Goal: Task Accomplishment & Management: Manage account settings

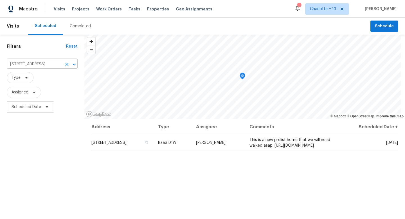
click at [52, 65] on input "639 E Pacific St, Carson, CA 90745" at bounding box center [34, 64] width 55 height 9
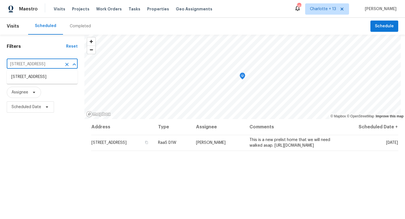
click at [52, 65] on input "639 E Pacific St, Carson, CA 90745" at bounding box center [34, 64] width 55 height 9
paste input "3517 hyland"
type input "639 E Pacific St, Carson, CA 90745"
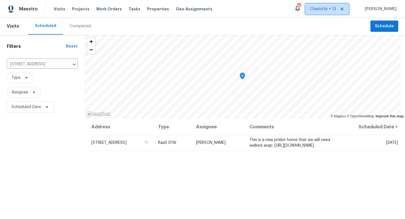
click at [333, 6] on span "Charlotte + 13" at bounding box center [327, 8] width 44 height 11
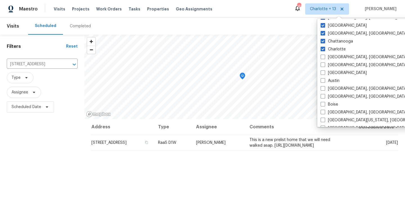
scroll to position [80, 0]
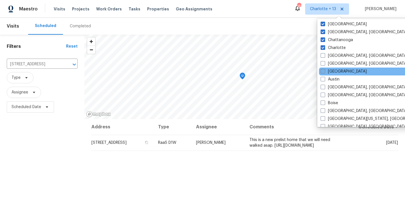
click at [331, 70] on label "Atlanta" at bounding box center [344, 72] width 46 height 6
click at [325, 70] on input "Atlanta" at bounding box center [323, 71] width 4 height 4
checkbox input "true"
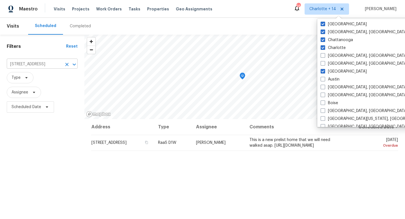
click at [49, 66] on input "639 E Pacific St, Carson, CA 90745" at bounding box center [34, 64] width 55 height 9
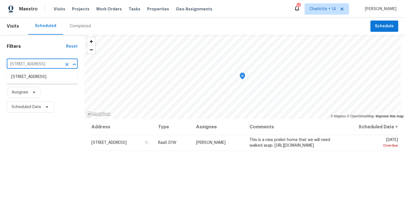
paste input "3517 hyland"
type input "3517 hyland"
click at [48, 77] on li "3517 Hyland Dr, Decatur, GA 30032" at bounding box center [42, 79] width 71 height 15
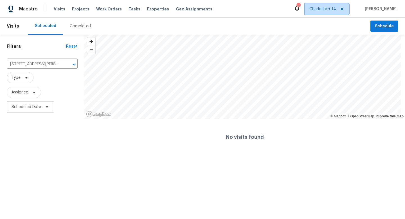
click at [335, 11] on span "Charlotte + 14" at bounding box center [323, 9] width 27 height 6
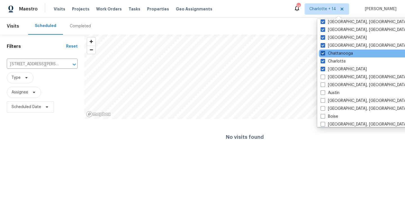
scroll to position [67, 0]
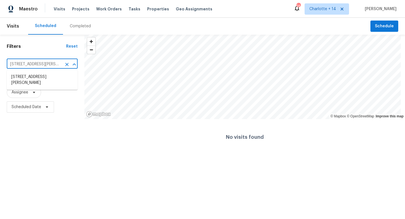
click at [54, 63] on input "3517 Hyland Dr, Decatur, GA 30032" at bounding box center [34, 64] width 55 height 9
click at [130, 29] on div "Scheduled Completed" at bounding box center [199, 26] width 343 height 17
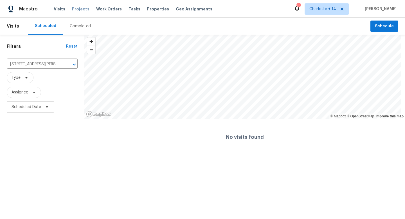
click at [74, 8] on span "Projects" at bounding box center [80, 9] width 17 height 6
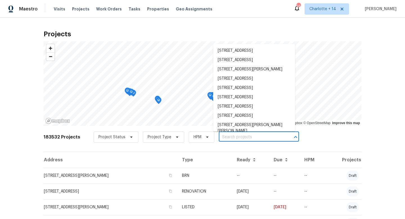
click at [226, 137] on input "text" at bounding box center [251, 137] width 64 height 9
paste input "3517 hyland"
type input "3517 hyland"
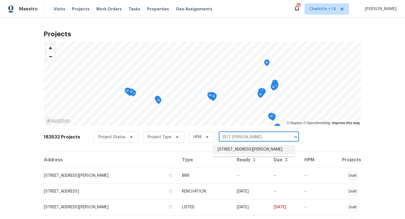
click at [229, 153] on li "3517 Hyland Dr, Decatur, GA 30032" at bounding box center [254, 149] width 82 height 9
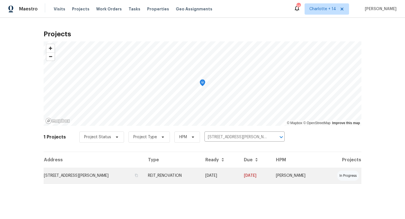
click at [95, 176] on td "3517 Hyland Dr, Decatur, GA 30032" at bounding box center [94, 176] width 100 height 16
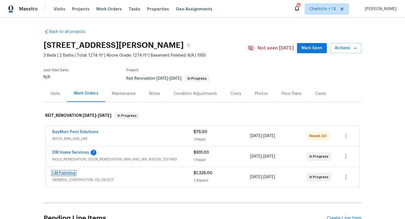
click at [66, 173] on link "LM Painting" at bounding box center [63, 173] width 23 height 4
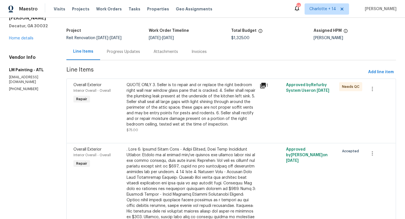
scroll to position [31, 0]
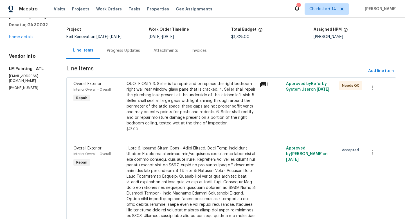
click at [93, 52] on div "Line Items" at bounding box center [83, 51] width 20 height 6
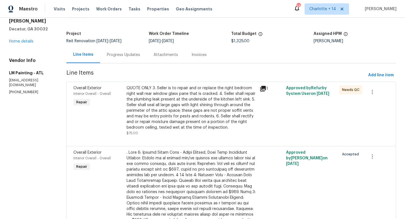
scroll to position [21, 0]
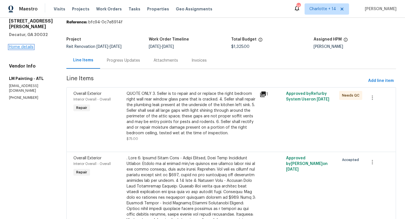
click at [27, 45] on link "Home details" at bounding box center [21, 47] width 24 height 4
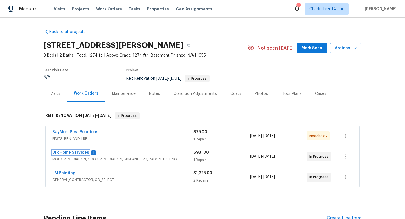
click at [81, 151] on link "DIR Home Services" at bounding box center [70, 153] width 37 height 4
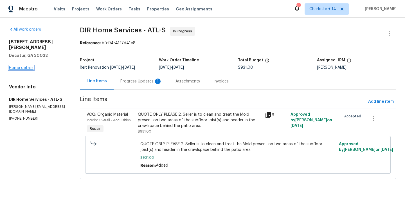
click at [30, 66] on link "Home details" at bounding box center [21, 68] width 24 height 4
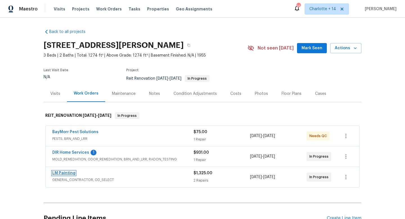
click at [64, 172] on link "LM Painting" at bounding box center [63, 173] width 23 height 4
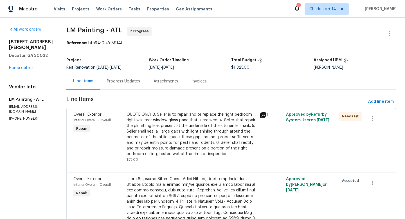
click at [93, 81] on div "Line Items" at bounding box center [83, 81] width 20 height 6
click at [22, 66] on link "Home details" at bounding box center [21, 68] width 24 height 4
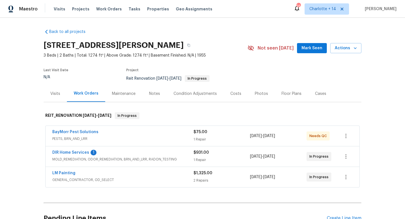
click at [66, 150] on span "DIR Home Services" at bounding box center [70, 153] width 37 height 6
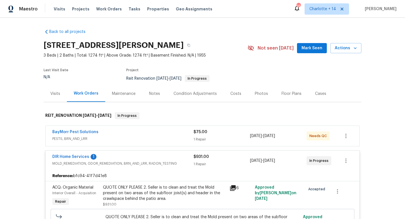
click at [70, 154] on span "DIR Home Services" at bounding box center [70, 157] width 37 height 6
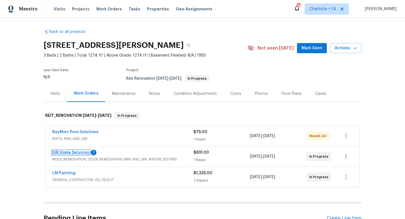
click at [84, 152] on link "DIR Home Services" at bounding box center [70, 153] width 37 height 4
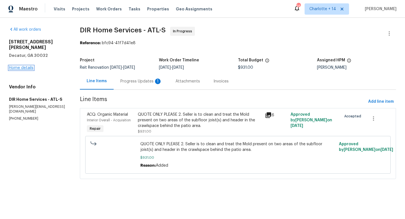
click at [30, 66] on link "Home details" at bounding box center [21, 68] width 24 height 4
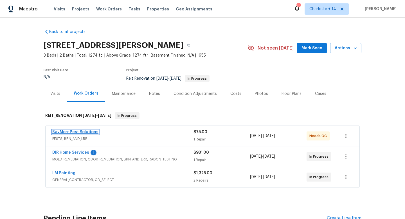
click at [86, 130] on link "BayMorr Pest Solutions" at bounding box center [75, 132] width 46 height 4
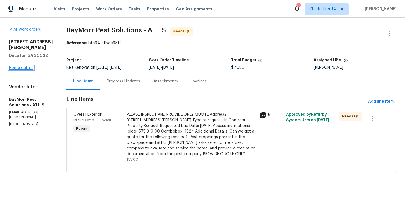
click at [28, 66] on link "Home details" at bounding box center [21, 68] width 24 height 4
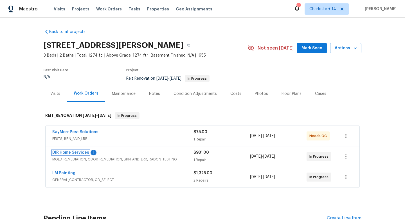
click at [72, 153] on link "DIR Home Services" at bounding box center [70, 153] width 37 height 4
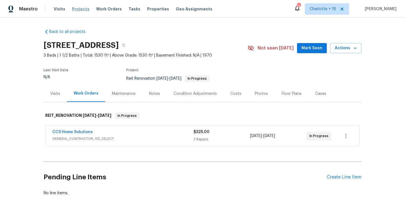
click at [78, 8] on span "Projects" at bounding box center [80, 9] width 17 height 6
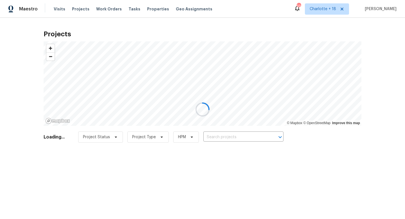
click at [210, 140] on div at bounding box center [202, 109] width 405 height 219
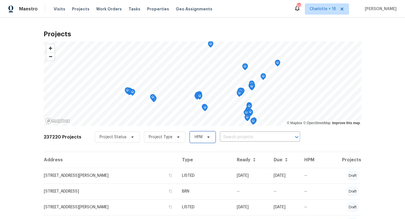
click at [209, 138] on span "HPM" at bounding box center [203, 136] width 26 height 11
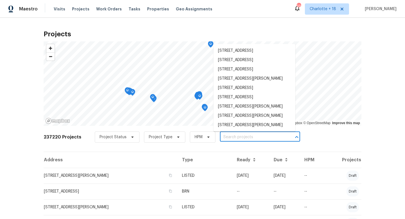
click at [220, 136] on input "text" at bounding box center [252, 137] width 64 height 9
paste input "17307 Lockwood Ridge Dr, Tampa, FL 33647"
type input "[STREET_ADDRESS][PERSON_NAME]"
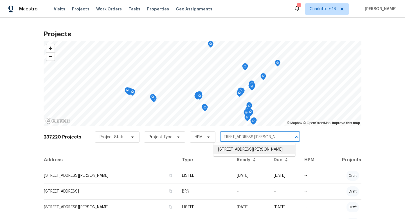
click at [227, 149] on li "[STREET_ADDRESS][PERSON_NAME]" at bounding box center [255, 149] width 82 height 9
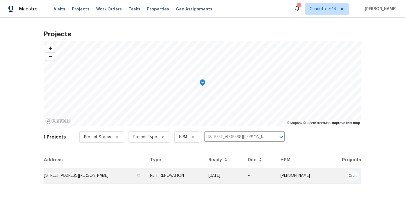
click at [119, 176] on td "[STREET_ADDRESS][PERSON_NAME]" at bounding box center [95, 176] width 102 height 16
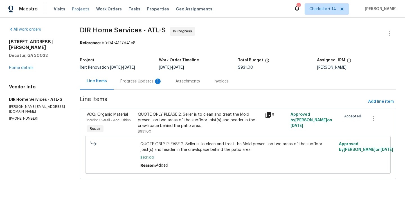
click at [74, 8] on span "Projects" at bounding box center [80, 9] width 17 height 6
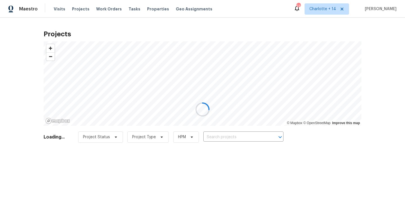
click at [226, 136] on div at bounding box center [202, 109] width 405 height 219
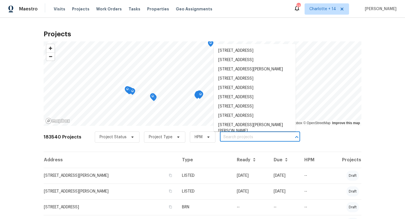
click at [220, 137] on input "text" at bounding box center [252, 137] width 64 height 9
paste input "17307 Lockwood Ridge Dr, Tampa, FL 33647"
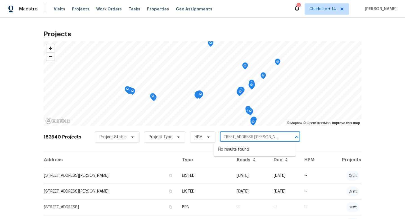
type input "[STREET_ADDRESS][PERSON_NAME]"
click at [329, 6] on span "Charlotte + 14" at bounding box center [323, 9] width 27 height 6
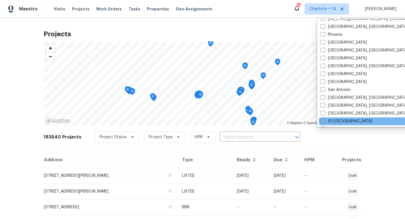
scroll to position [377, 0]
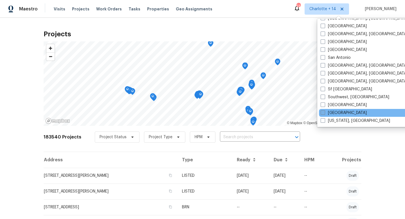
click at [325, 111] on span at bounding box center [323, 112] width 5 height 5
click at [325, 111] on input "Tampa" at bounding box center [323, 112] width 4 height 4
checkbox input "true"
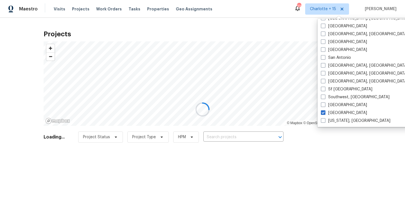
click at [235, 138] on div at bounding box center [202, 109] width 405 height 219
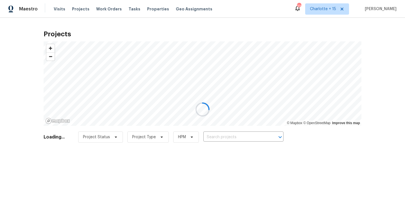
click at [234, 138] on div at bounding box center [202, 109] width 405 height 219
click at [221, 138] on div at bounding box center [202, 109] width 405 height 219
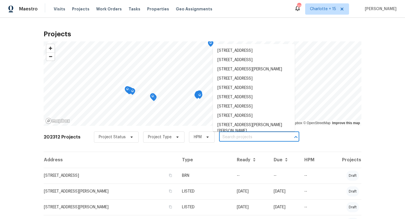
click at [221, 138] on input "text" at bounding box center [251, 137] width 64 height 9
paste input "[STREET_ADDRESS][PERSON_NAME]"
type input "[STREET_ADDRESS][PERSON_NAME]"
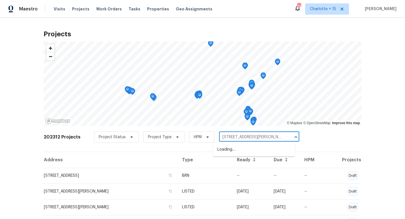
scroll to position [0, 18]
click at [231, 148] on li "[STREET_ADDRESS][PERSON_NAME]" at bounding box center [254, 149] width 82 height 9
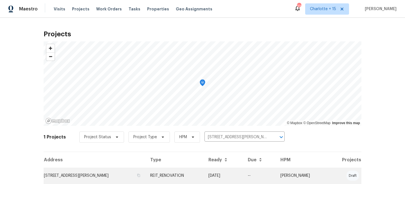
click at [116, 179] on td "[STREET_ADDRESS][PERSON_NAME]" at bounding box center [95, 176] width 102 height 16
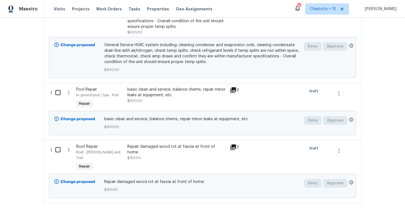
scroll to position [3603, 0]
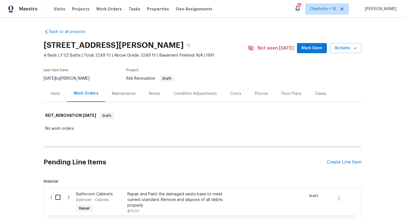
scroll to position [3603, 0]
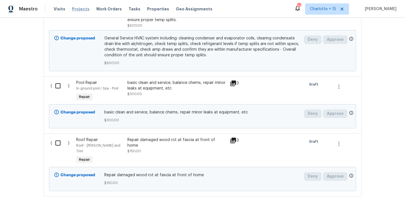
click at [81, 9] on span "Projects" at bounding box center [80, 9] width 17 height 6
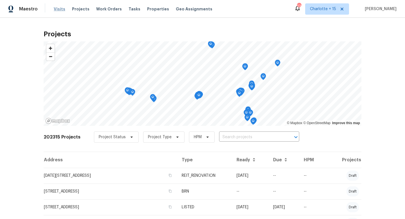
click at [62, 9] on span "Visits" at bounding box center [60, 9] width 12 height 6
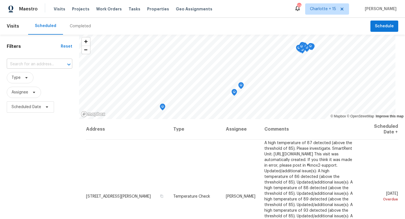
click at [44, 65] on input "text" at bounding box center [32, 64] width 50 height 9
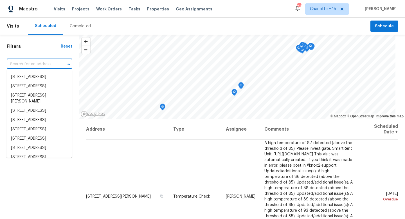
paste input "2503 April Sound Ln"
type input "2503 April Sound Ln"
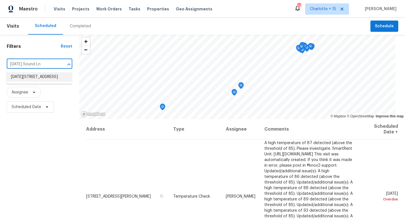
click at [46, 77] on li "2503 April Sound Ln, Frisco, TX 75033" at bounding box center [39, 76] width 66 height 9
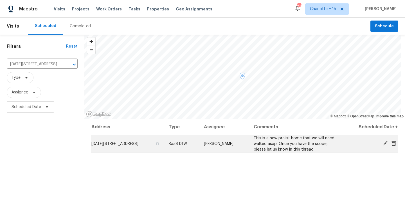
click at [383, 144] on icon at bounding box center [385, 143] width 5 height 5
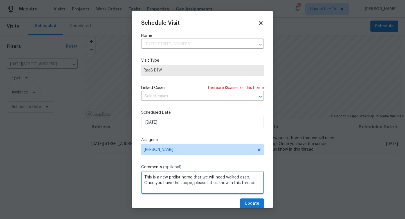
click at [207, 188] on textarea "This is a new prelist home that we will need walked asap. Once you have the sco…" at bounding box center [202, 182] width 123 height 23
click at [185, 188] on textarea "This is a new prelist home that we will need walked asap. Once you have the sco…" at bounding box center [202, 182] width 123 height 23
paste textarea "https://opendoor.slack.com/archives/C07MY6AKJKG/p1758129264144889"
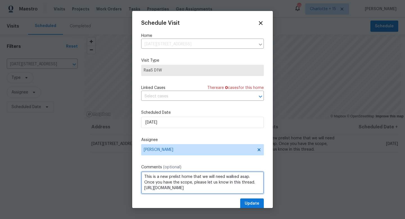
type textarea "This is a new prelist home that we will need walked asap. Once you have the sco…"
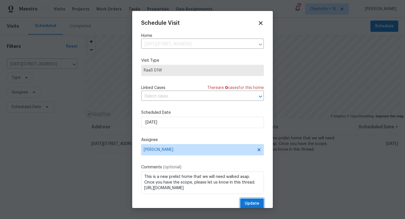
click at [248, 203] on span "Update" at bounding box center [252, 203] width 15 height 7
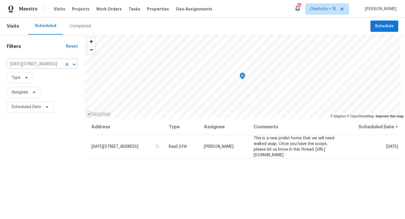
click at [54, 63] on input "2503 April Sound Ln, Frisco, TX 75033" at bounding box center [34, 64] width 55 height 9
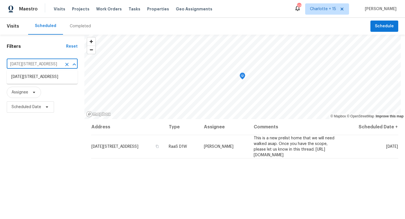
click at [54, 62] on input "2503 April Sound Ln, Frisco, TX 75033" at bounding box center [34, 64] width 55 height 9
click at [54, 64] on input "2503 April Sound Ln, Frisco, TX 75033" at bounding box center [34, 64] width 55 height 9
paste input "748 Douglas Ave"
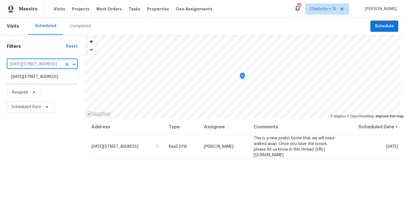
type input "748 Douglas Ave"
click at [60, 77] on li "748 Douglas Ave, Oxnard, CA 93030" at bounding box center [42, 79] width 71 height 15
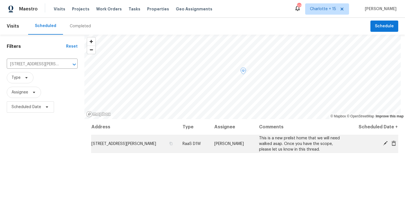
click at [308, 150] on span "This is a new prelist home that we will need walked asap. Once you have the sco…" at bounding box center [299, 143] width 81 height 15
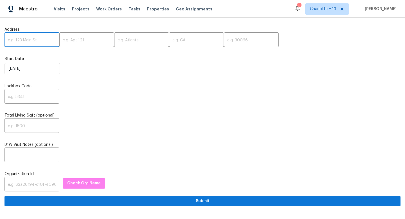
click at [32, 44] on input "text" at bounding box center [32, 40] width 55 height 13
paste input "2503 April Sound Ln, Frisco, TX 75033"
drag, startPoint x: 40, startPoint y: 41, endPoint x: 59, endPoint y: 41, distance: 18.6
click at [59, 41] on div "2503 April Sound Ln, Frisco, TX 75033 ​ ​ ​ ​ ​" at bounding box center [203, 40] width 396 height 13
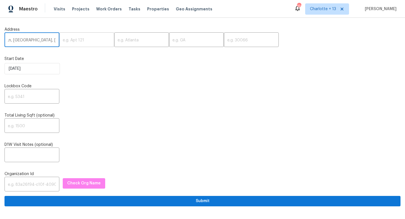
scroll to position [0, 15]
type input "2503 April Sound Ln, Frisco, TX"
click at [224, 37] on input "text" at bounding box center [251, 40] width 55 height 13
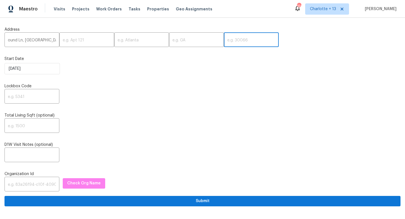
scroll to position [0, 0]
paste input "75033"
type input "75033"
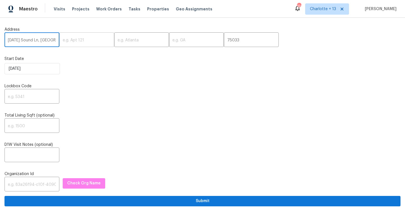
scroll to position [0, 15]
drag, startPoint x: 49, startPoint y: 40, endPoint x: 65, endPoint y: 40, distance: 16.3
click at [65, 40] on div "2503 April Sound Ln, Frisco, TX ​ ​ ​ ​ 75033 ​" at bounding box center [203, 40] width 396 height 13
click at [47, 40] on input "2503 April Sound Ln, Frisco, TX" at bounding box center [32, 40] width 55 height 13
drag, startPoint x: 47, startPoint y: 40, endPoint x: 52, endPoint y: 39, distance: 5.5
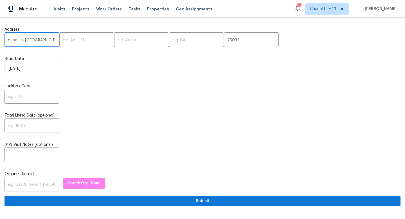
click at [52, 39] on input "2503 April Sound Ln, Frisco, TX" at bounding box center [32, 40] width 55 height 13
type input "2503 April Sound Ln, Frisco,"
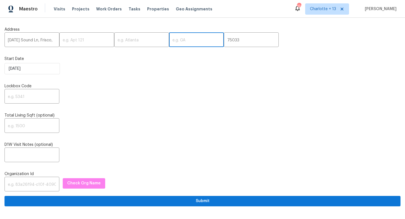
scroll to position [0, 0]
click at [179, 42] on input "text" at bounding box center [196, 40] width 55 height 13
paste input "TX"
type input "TX"
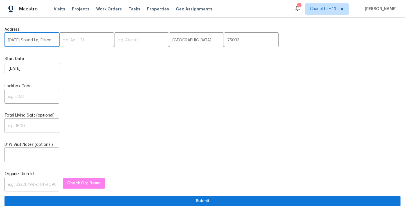
scroll to position [0, 10]
click at [49, 41] on input "2503 April Sound Ln, Frisco," at bounding box center [32, 40] width 55 height 13
type input "2503 April Sound Ln, ,"
click at [126, 45] on input "text" at bounding box center [141, 40] width 55 height 13
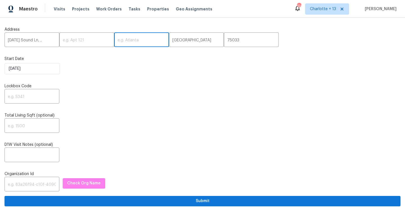
paste input "Frisco"
type input "Frisco"
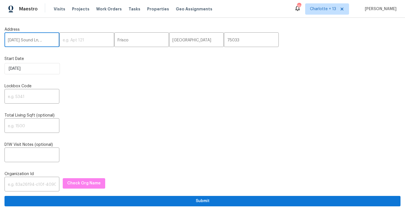
click at [52, 40] on input "2503 April Sound Ln, ," at bounding box center [32, 40] width 55 height 13
type input "2503 April Sound Ln"
click at [32, 97] on input "text" at bounding box center [32, 96] width 55 height 13
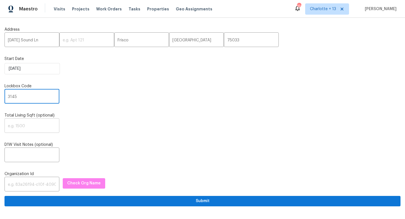
type input "3145"
click at [13, 129] on input "text" at bounding box center [32, 126] width 55 height 13
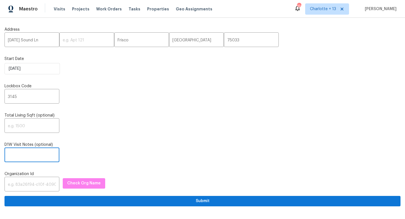
click at [32, 154] on input "text" at bounding box center [32, 155] width 55 height 13
paste input "This is a new prelist home that we will need walked asap. Once you have the sco…"
type input "This is a new prelist home that we will need walked asap. Once you have the sco…"
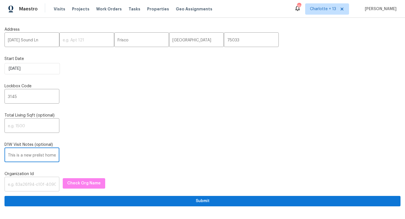
click at [26, 187] on input "text" at bounding box center [32, 184] width 55 height 13
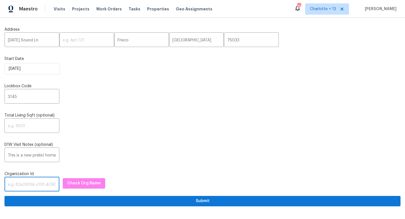
paste input "1349d153-b359-4f9b-b4dd-758ff939cc37"
type input "1349d153-b359-4f9b-b4dd-758ff939cc37"
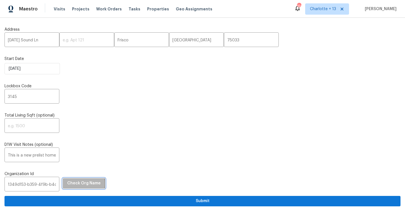
click at [63, 184] on button "Check Org Name" at bounding box center [84, 183] width 43 height 10
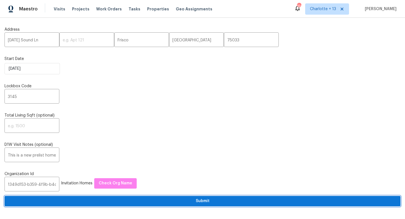
click at [110, 202] on span "Submit" at bounding box center [202, 201] width 387 height 7
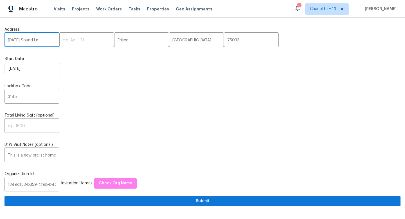
click at [37, 42] on input "2503 April Sound Ln" at bounding box center [32, 40] width 55 height 13
click at [37, 41] on input "2503 April Sound Ln" at bounding box center [32, 40] width 55 height 13
paste input "748 Douglas Ave, Oxnard, CA 93030"
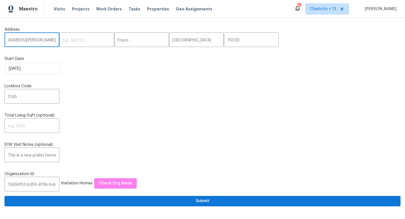
drag, startPoint x: 39, startPoint y: 39, endPoint x: 51, endPoint y: 40, distance: 11.8
click at [51, 40] on input "748 Douglas Ave, Oxnard, CA 93030" at bounding box center [32, 40] width 55 height 13
type input "748 Douglas Ave, Oxnard, CA"
click at [224, 41] on input "75033" at bounding box center [251, 40] width 55 height 13
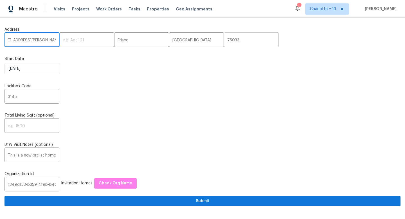
scroll to position [0, 0]
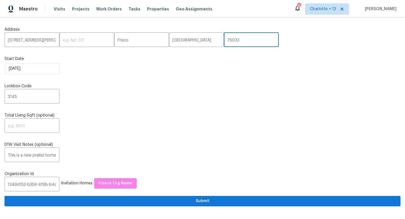
click at [224, 41] on input "75033" at bounding box center [251, 40] width 55 height 13
paste input "93030"
type input "93030"
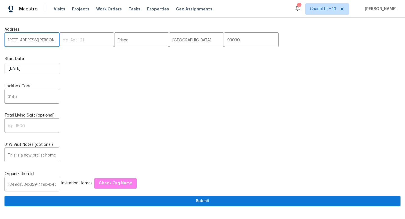
scroll to position [0, 12]
drag, startPoint x: 41, startPoint y: 38, endPoint x: 50, endPoint y: 39, distance: 8.3
click at [50, 39] on input "748 Douglas Ave, Oxnard, CA" at bounding box center [32, 40] width 55 height 13
click at [47, 40] on input "748 Douglas Ave, Oxnard, CA" at bounding box center [32, 40] width 55 height 13
drag, startPoint x: 44, startPoint y: 39, endPoint x: 50, endPoint y: 40, distance: 5.7
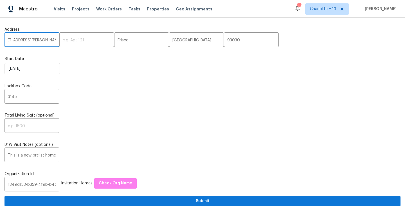
click at [50, 40] on input "748 Douglas Ave, Oxnard, CA" at bounding box center [32, 40] width 55 height 13
type input "748 Douglas Ave, Oxnard,"
click at [175, 42] on input "TX" at bounding box center [196, 40] width 55 height 13
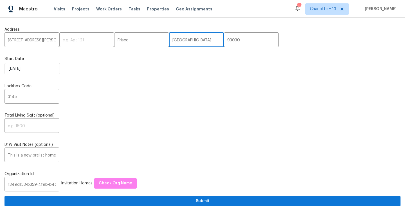
click at [174, 42] on input "TX" at bounding box center [196, 40] width 55 height 13
paste input "CA"
type input "CA"
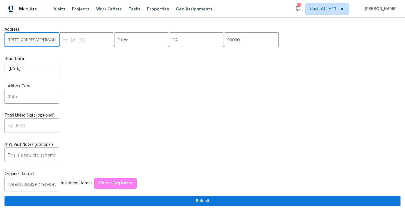
scroll to position [0, 6]
drag, startPoint x: 41, startPoint y: 39, endPoint x: 48, endPoint y: 39, distance: 6.8
click at [48, 39] on input "748 Douglas Ave, Oxnard," at bounding box center [32, 40] width 55 height 13
type input "748 Douglas Ave, ,"
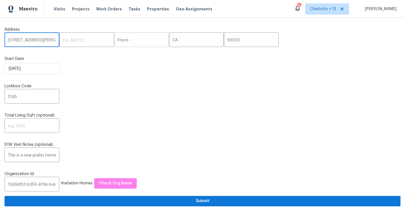
click at [114, 41] on input "Frisco" at bounding box center [141, 40] width 55 height 13
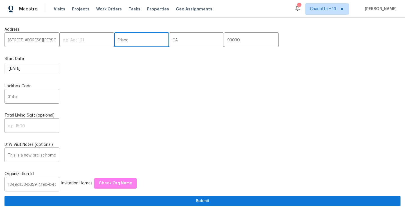
click at [114, 40] on input "Frisco" at bounding box center [141, 40] width 55 height 13
paste input "Oxnard"
type input "Oxnard"
click at [47, 41] on input "748 Douglas Ave, ," at bounding box center [32, 40] width 55 height 13
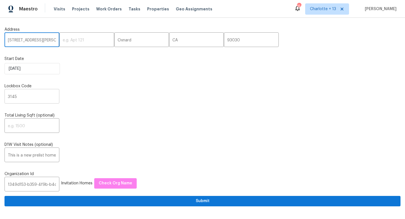
type input "748 Douglas Ave"
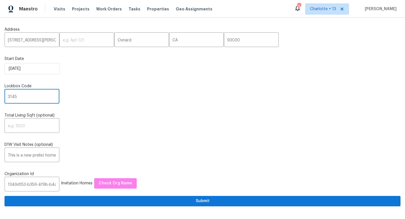
drag, startPoint x: 21, startPoint y: 97, endPoint x: 4, endPoint y: 97, distance: 17.2
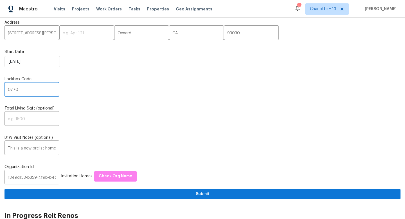
scroll to position [15, 0]
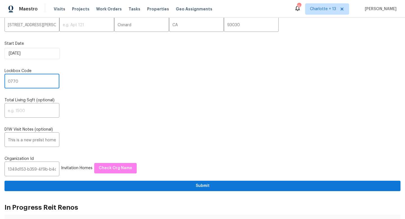
type input "0770"
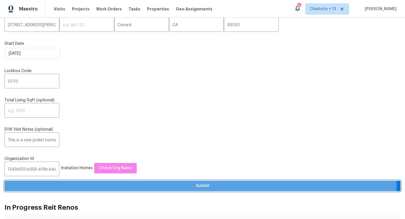
click at [182, 187] on span "Submit" at bounding box center [202, 185] width 387 height 7
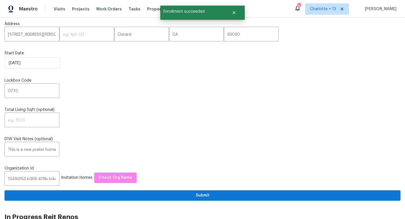
scroll to position [0, 0]
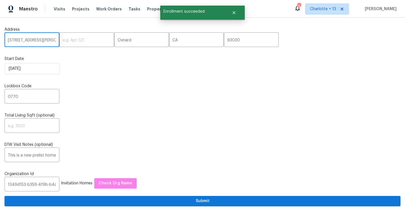
click at [37, 41] on input "748 Douglas Ave" at bounding box center [32, 40] width 55 height 13
click at [37, 40] on input "748 Douglas Ave" at bounding box center [32, 40] width 55 height 13
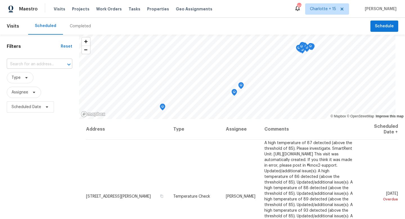
click at [40, 63] on input "text" at bounding box center [32, 64] width 50 height 9
type input "748 d"
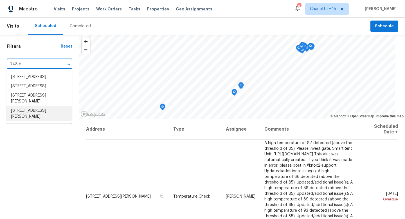
click at [57, 121] on li "[STREET_ADDRESS][PERSON_NAME]" at bounding box center [39, 113] width 66 height 15
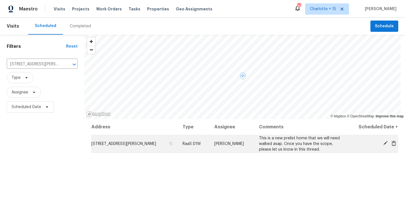
click at [383, 143] on icon at bounding box center [385, 143] width 5 height 5
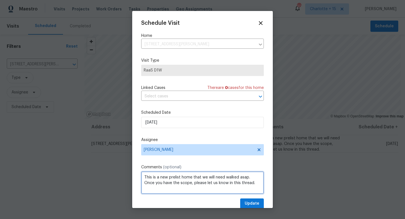
click at [256, 184] on textarea "This is a new prelist home that we will need walked asap. Once you have the sco…" at bounding box center [202, 182] width 123 height 23
paste textarea "[URL][DOMAIN_NAME]"
type textarea "This is a new prelist home that we will need walked asap. Once you have the sco…"
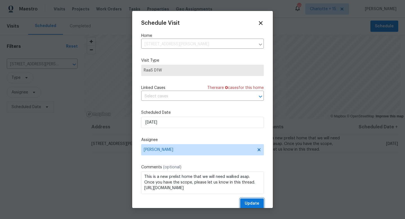
click at [250, 205] on span "Update" at bounding box center [252, 203] width 15 height 7
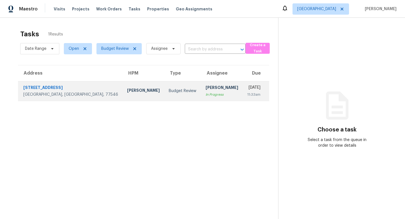
click at [54, 86] on div "[STREET_ADDRESS]" at bounding box center [70, 88] width 95 height 7
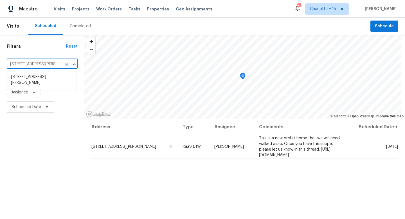
click at [55, 62] on input "[STREET_ADDRESS][PERSON_NAME]" at bounding box center [34, 64] width 55 height 9
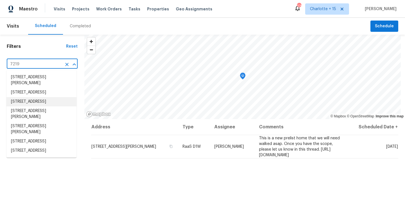
scroll to position [39, 0]
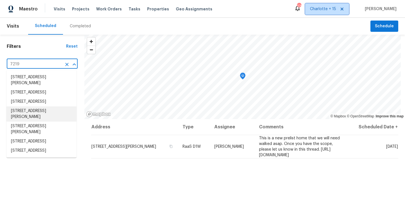
type input "748 Douglas Ave, Oxnard, CA 93030"
click at [335, 7] on span "Charlotte + 15" at bounding box center [323, 9] width 26 height 6
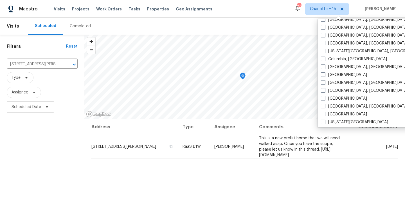
scroll to position [242, 0]
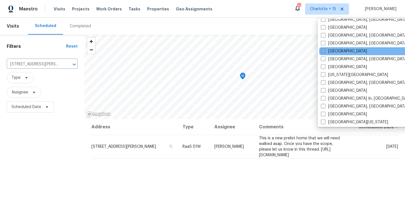
click at [322, 53] on label "Houston" at bounding box center [344, 51] width 46 height 6
click at [322, 52] on input "Houston" at bounding box center [323, 50] width 4 height 4
checkbox input "true"
click at [38, 65] on input "748 Douglas Ave, Oxnard, CA 93030" at bounding box center [34, 64] width 55 height 9
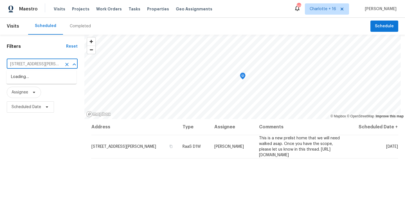
click at [38, 65] on input "748 Douglas Ave, Oxnard, CA 93030" at bounding box center [34, 64] width 55 height 9
click at [39, 64] on input "748 Douglas Ave, Oxnard, CA 93030" at bounding box center [34, 64] width 55 height 9
click at [39, 63] on input "748 Douglas Ave, Oxnard, CA 93030" at bounding box center [34, 64] width 55 height 9
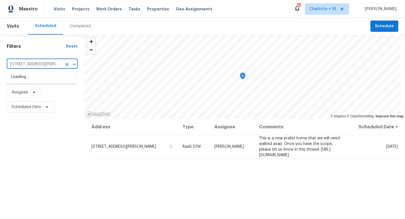
click at [39, 63] on input "748 Douglas Ave, Oxnard, CA 93030" at bounding box center [34, 64] width 55 height 9
type input "7219"
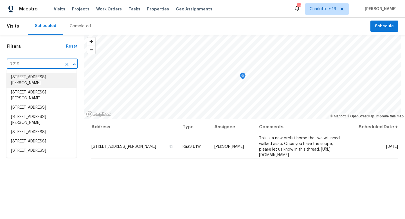
scroll to position [160, 0]
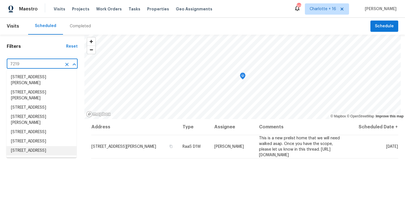
click at [31, 146] on li "7219 Willowtex Dr, Humble, TX 77396" at bounding box center [41, 150] width 70 height 9
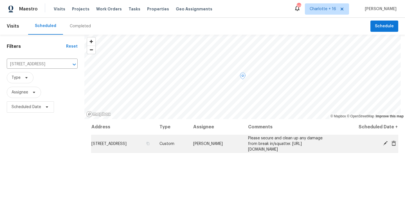
click at [127, 142] on span "7219 Willowtex Dr, Humble, TX 77396" at bounding box center [108, 144] width 35 height 4
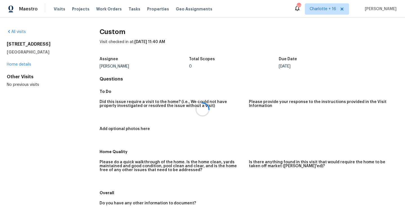
click at [26, 62] on div at bounding box center [202, 109] width 405 height 219
click at [26, 65] on div at bounding box center [202, 109] width 405 height 219
click at [26, 65] on link "Home details" at bounding box center [19, 64] width 24 height 4
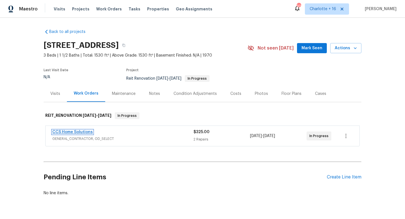
click at [86, 131] on link "CCS Home Solutions" at bounding box center [72, 132] width 41 height 4
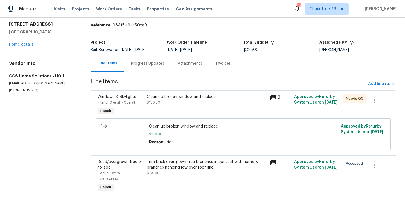
scroll to position [23, 0]
click at [178, 160] on div "Trim back overgrown tree branches in contact with home & branches hanging low o…" at bounding box center [207, 164] width 120 height 11
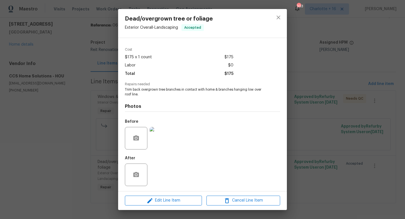
scroll to position [17, 0]
